Goal: Task Accomplishment & Management: Manage account settings

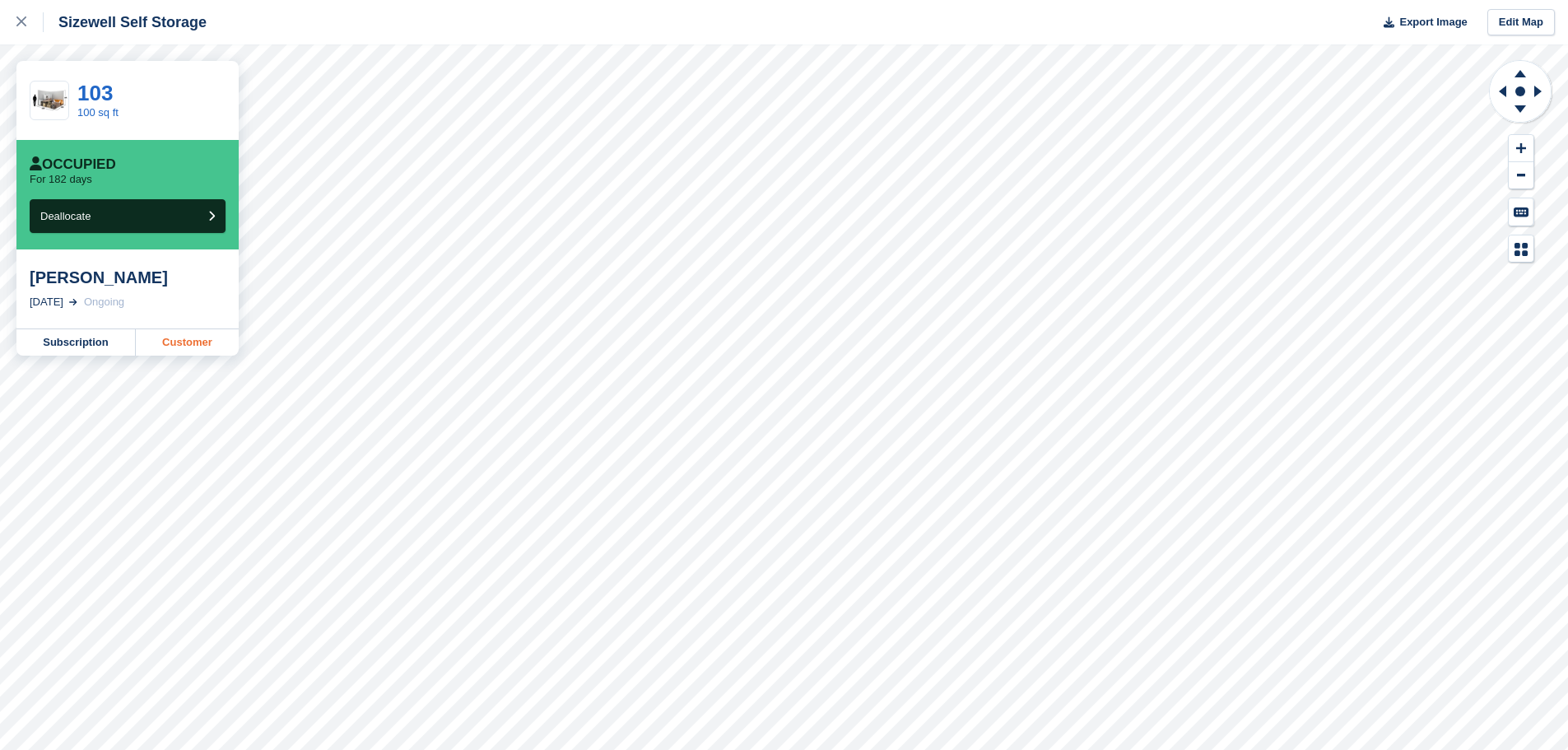
click at [182, 343] on link "Customer" at bounding box center [187, 342] width 102 height 26
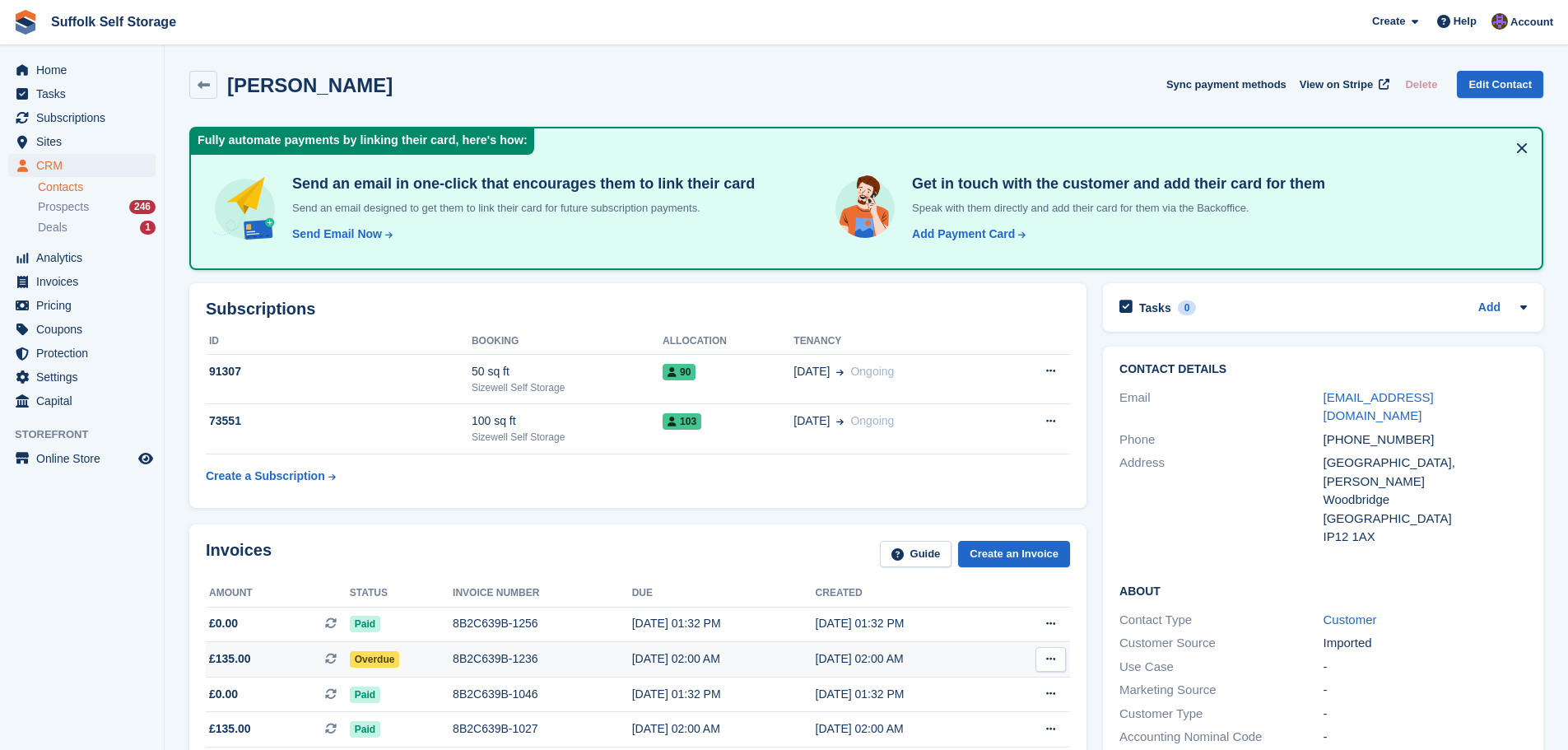
click at [364, 669] on td "Overdue" at bounding box center [402, 660] width 102 height 35
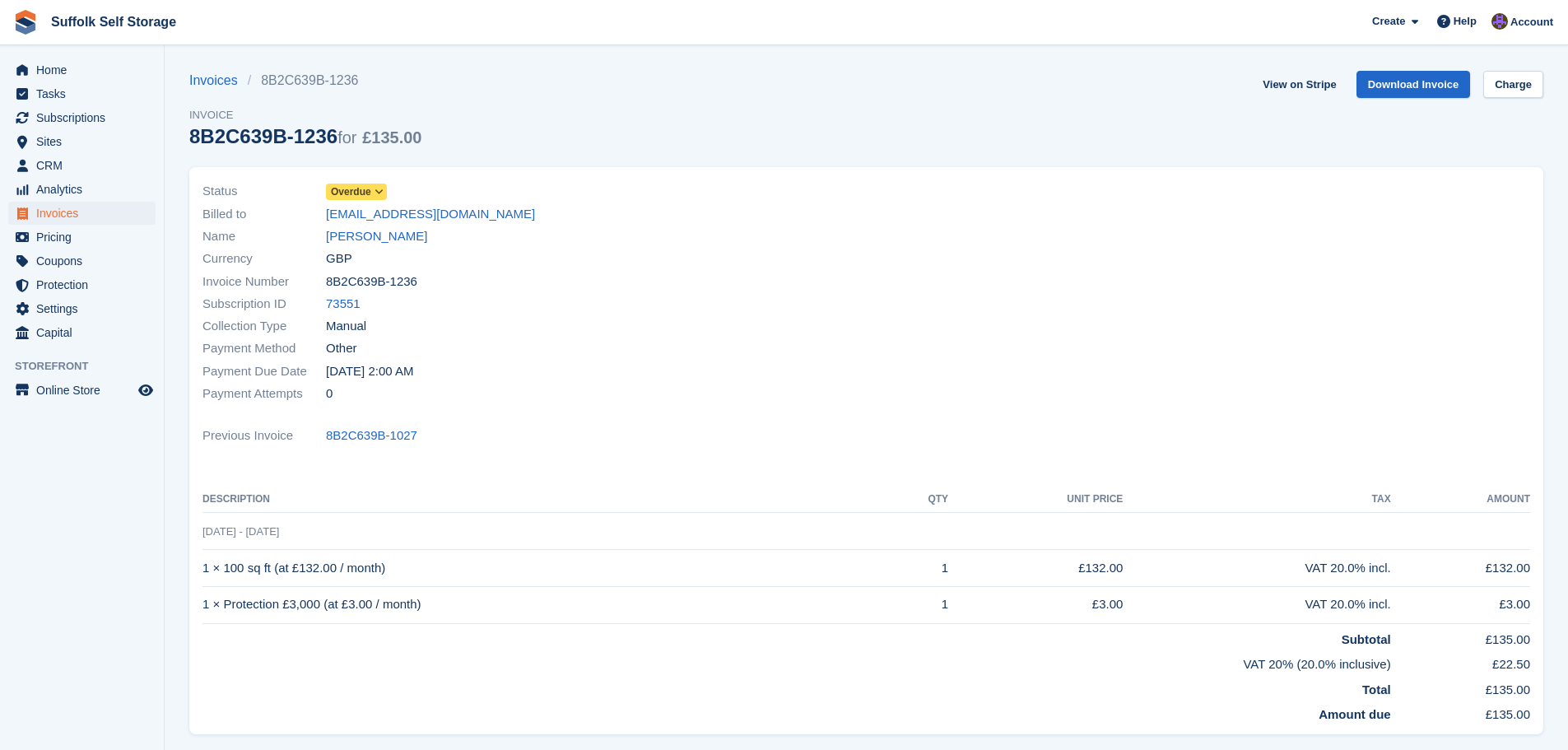
click at [353, 185] on span "Overdue" at bounding box center [350, 192] width 40 height 15
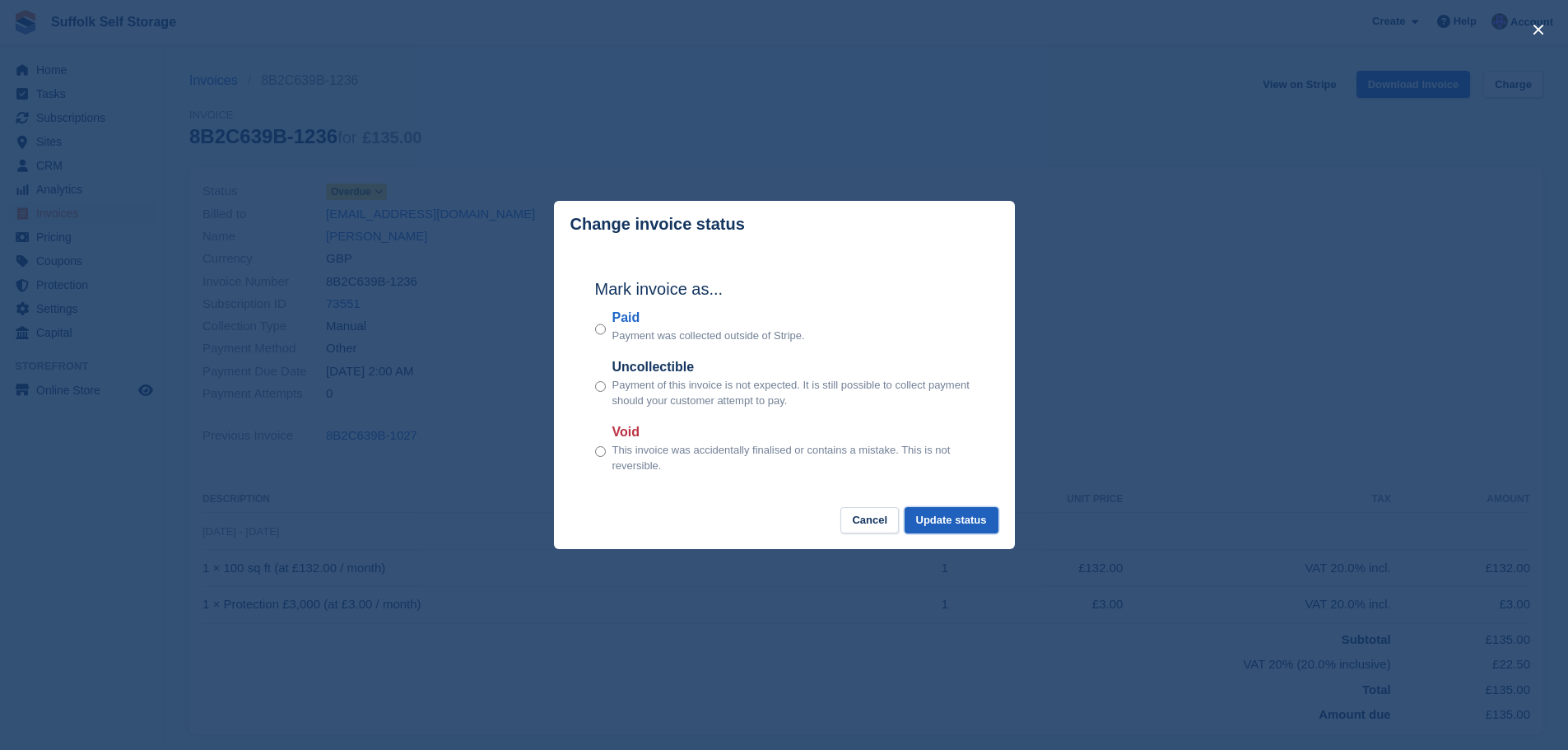
click at [952, 525] on button "Update status" at bounding box center [951, 520] width 94 height 27
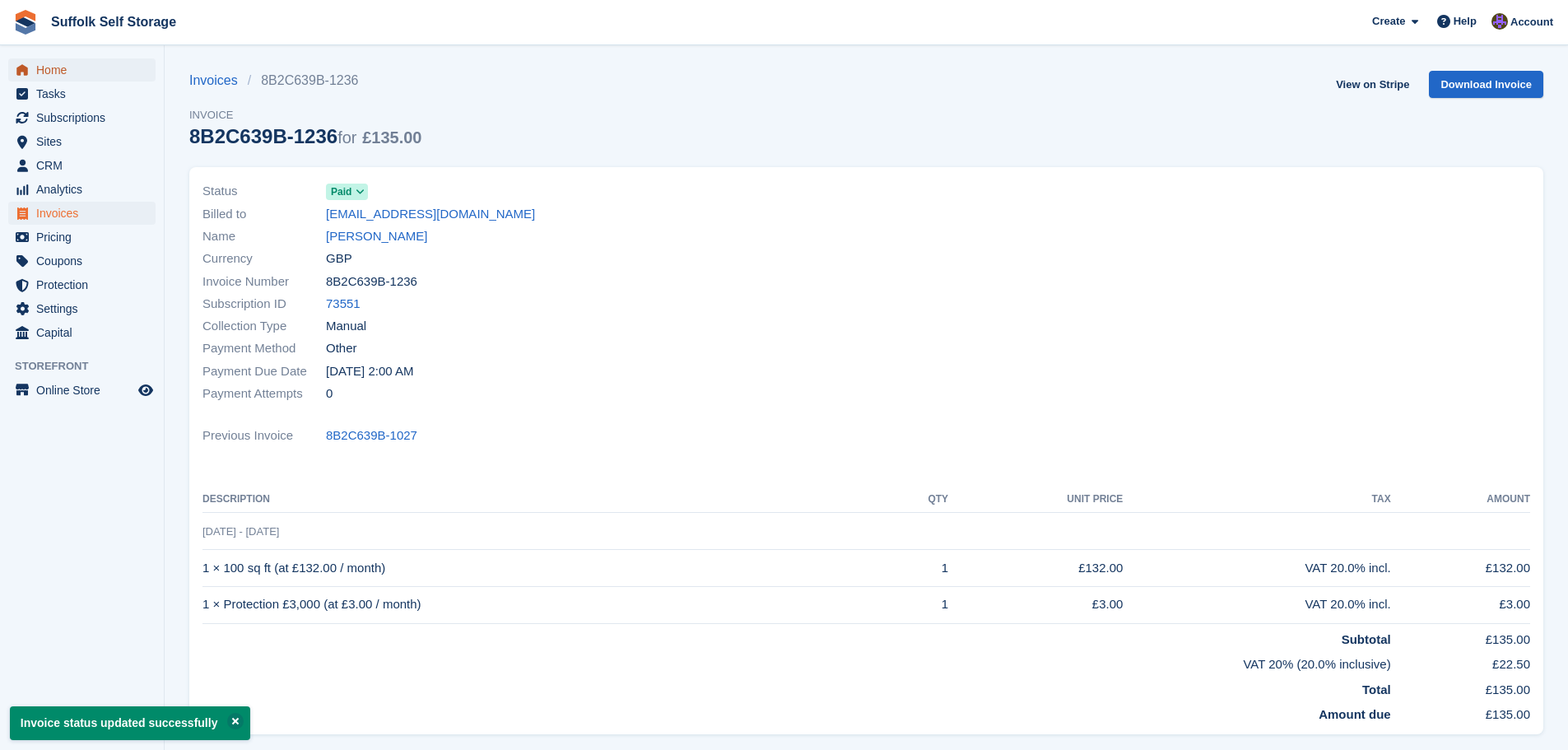
click at [35, 77] on link "Home" at bounding box center [82, 70] width 147 height 23
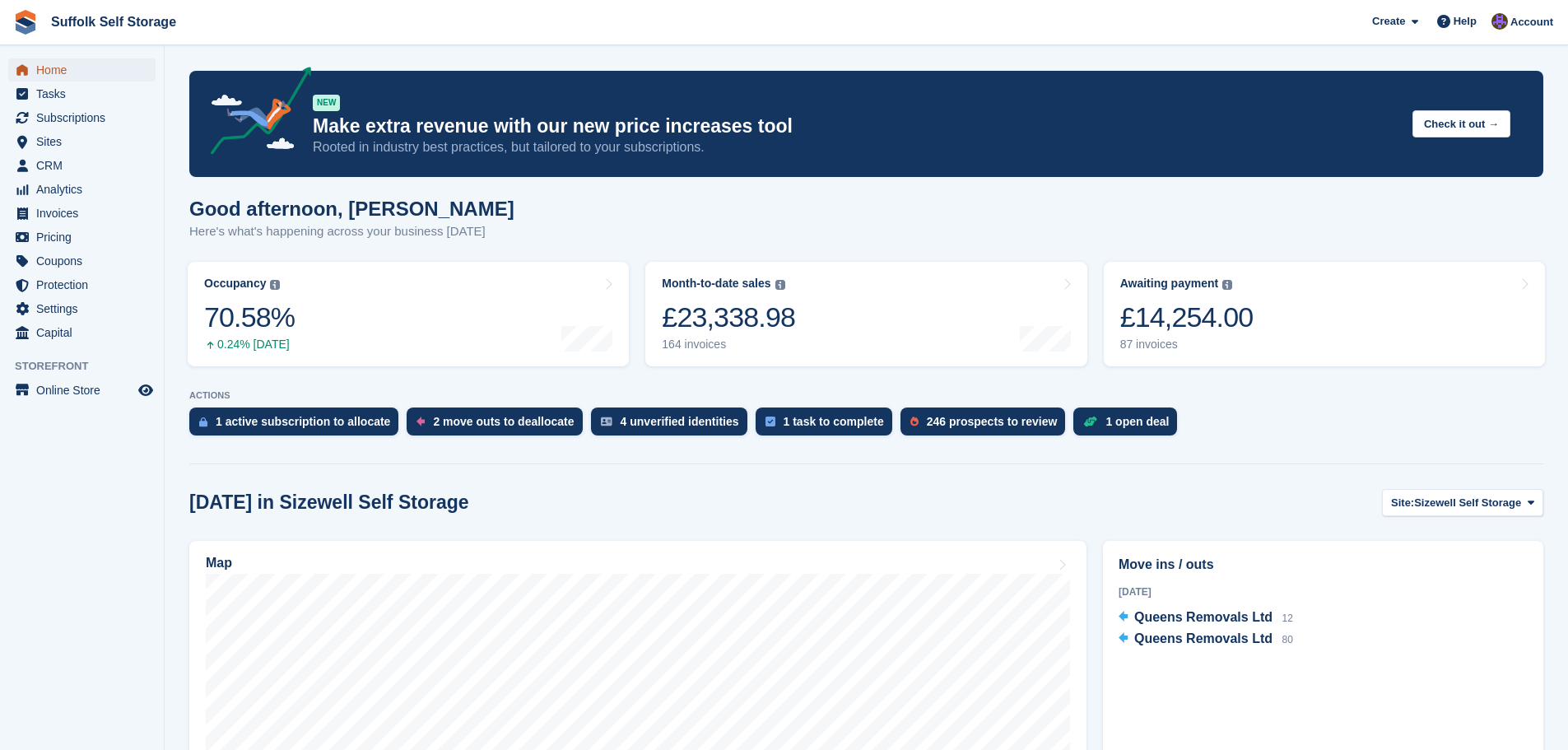
click at [83, 71] on span "Home" at bounding box center [86, 70] width 99 height 23
